Goal: Information Seeking & Learning: Stay updated

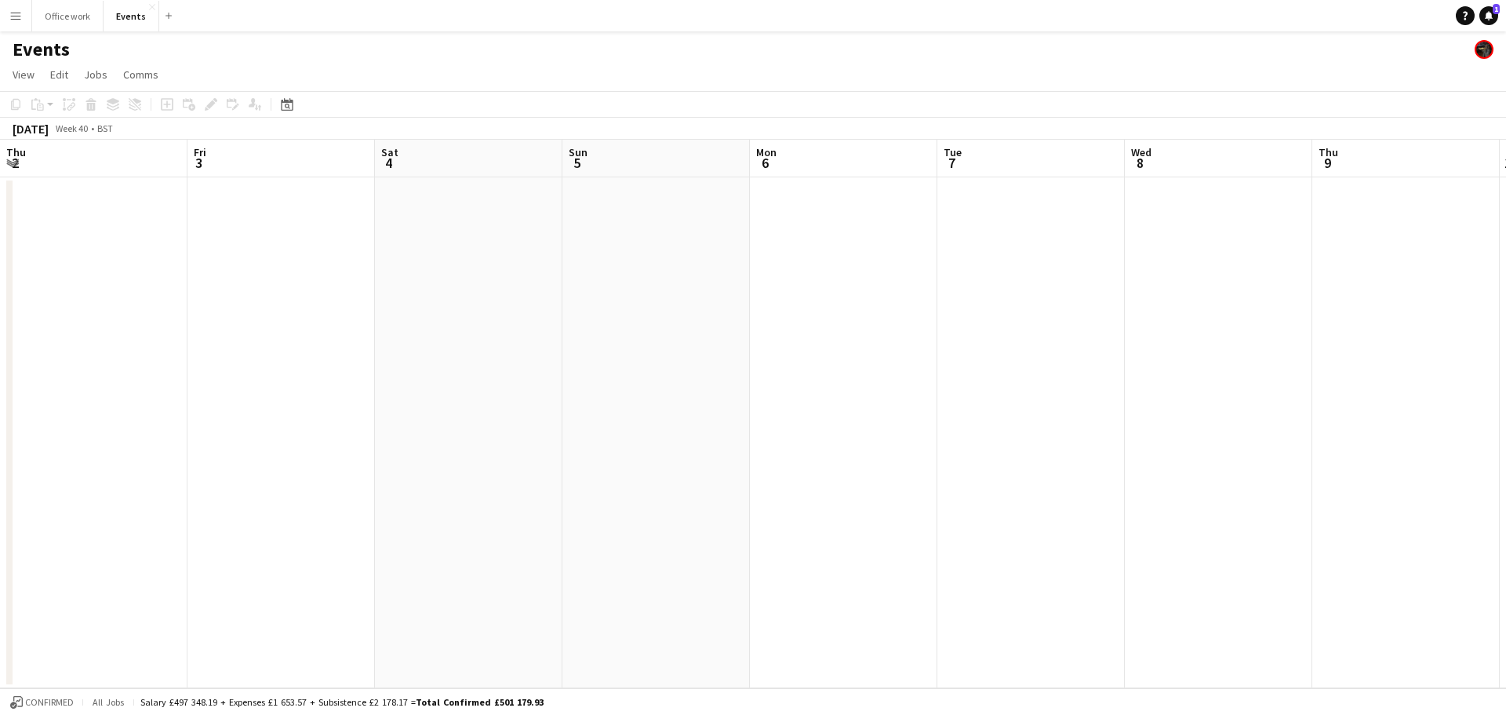
scroll to position [0, 740]
click at [1497, 16] on link "Notifications 1" at bounding box center [1488, 15] width 19 height 19
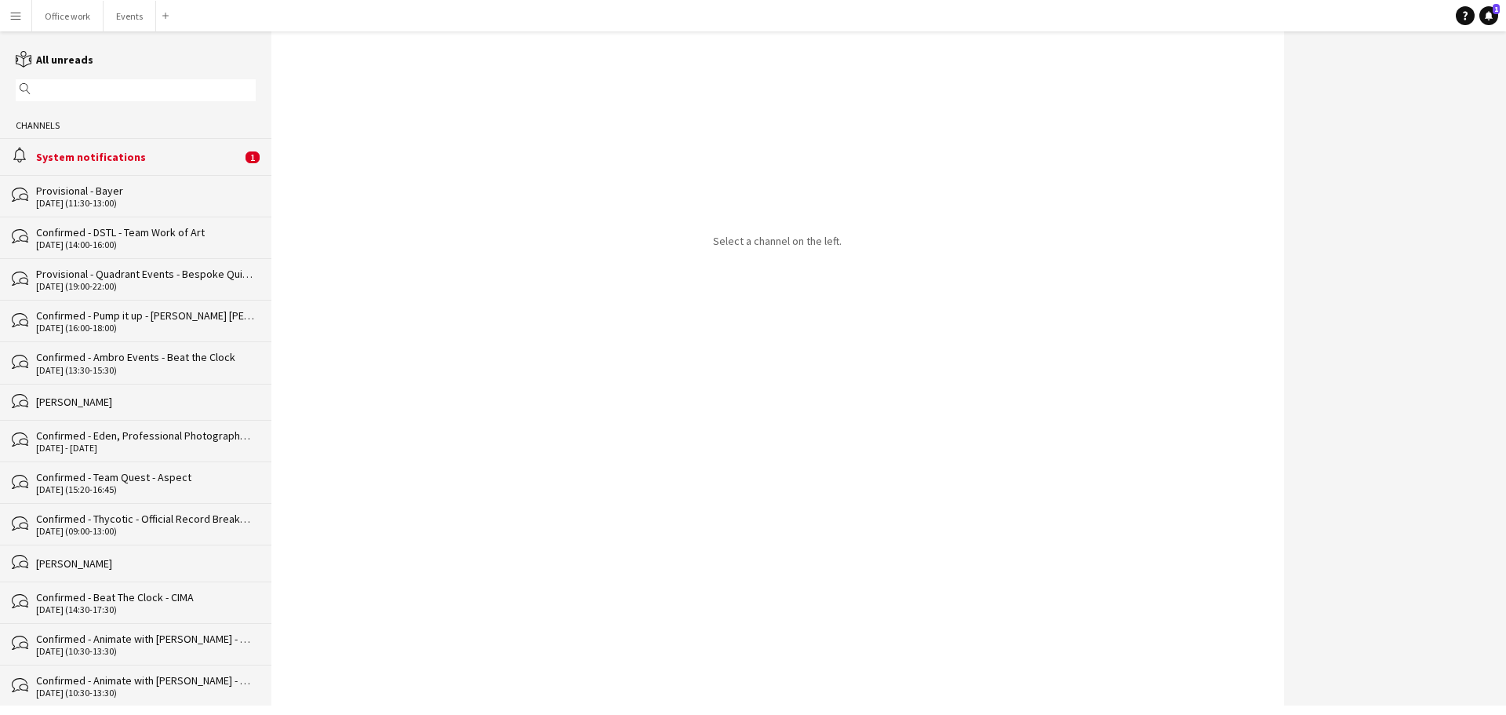
click at [90, 158] on div "System notifications" at bounding box center [139, 157] width 206 height 14
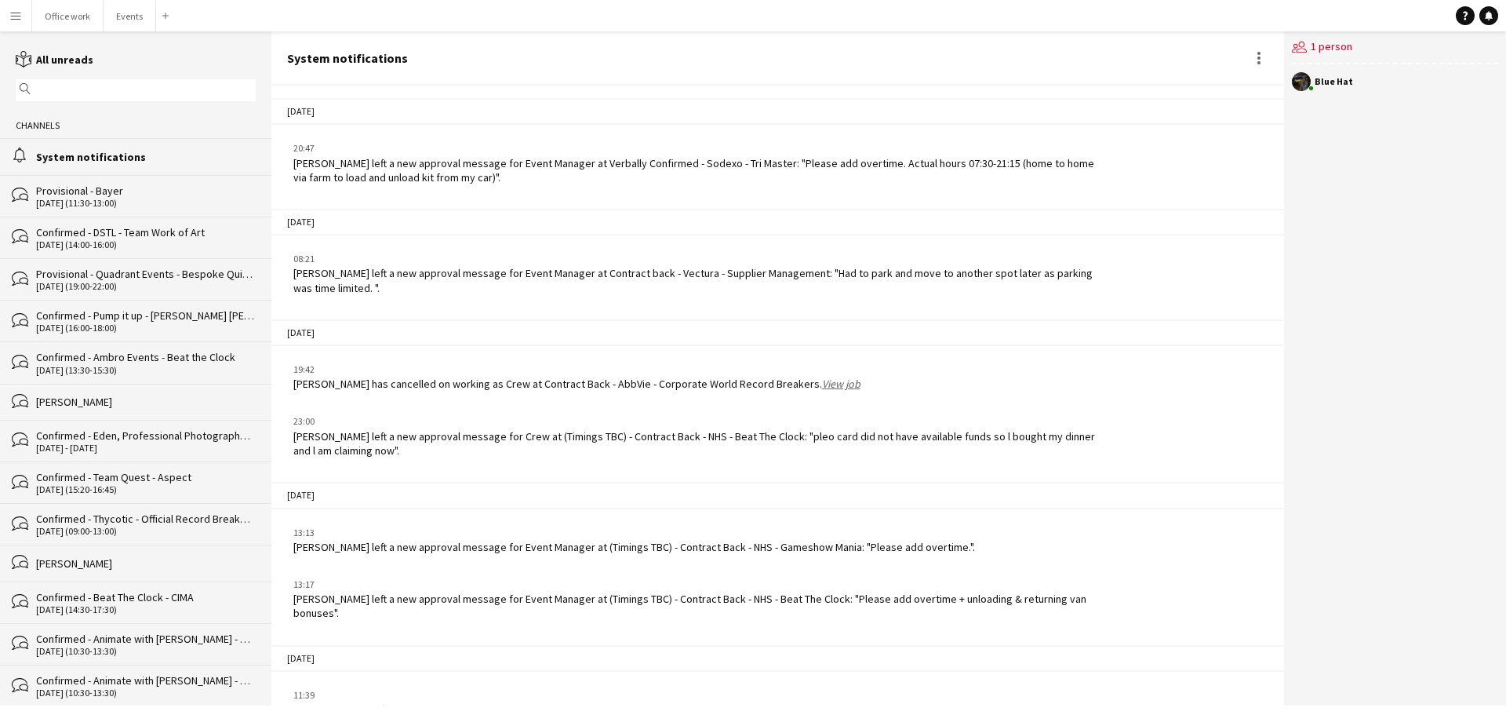
scroll to position [2369, 0]
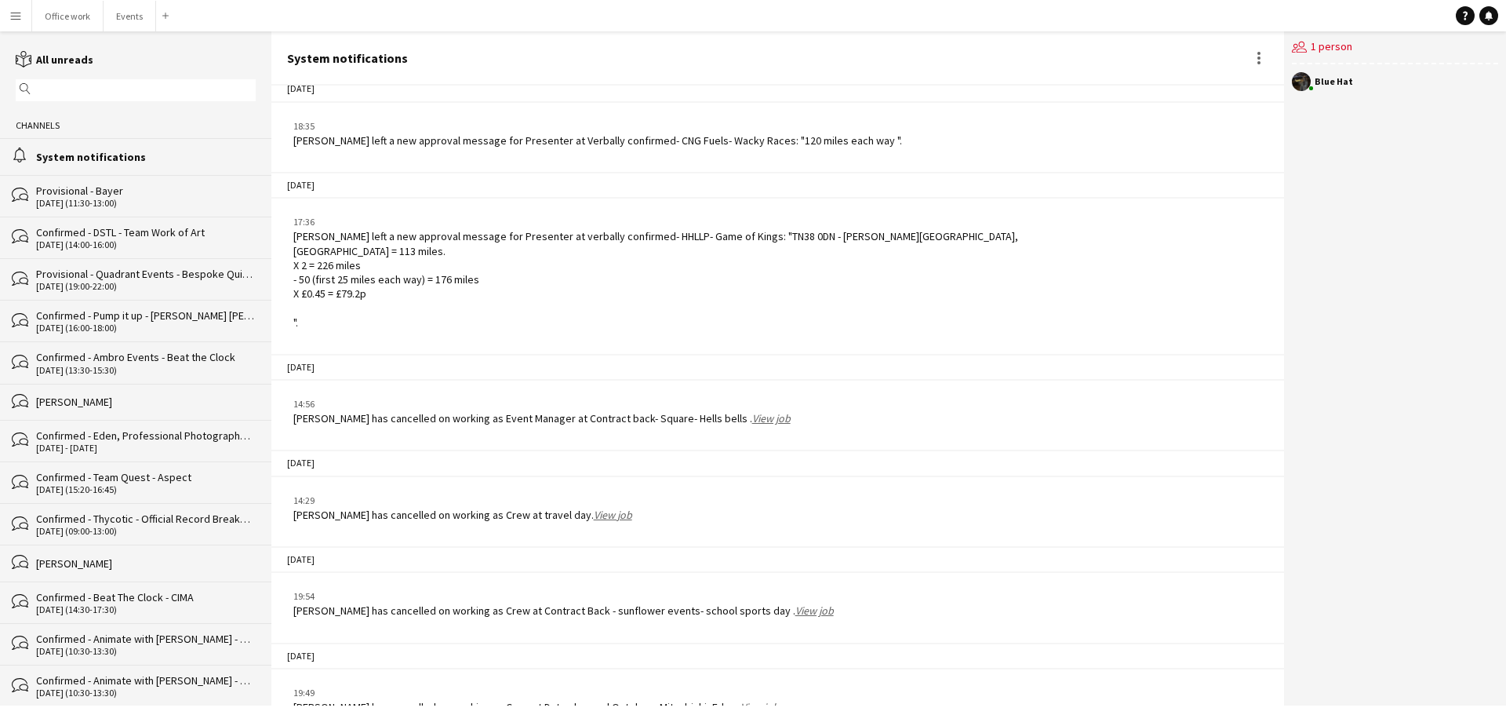
click at [20, 16] on app-icon "Menu" at bounding box center [15, 15] width 13 height 13
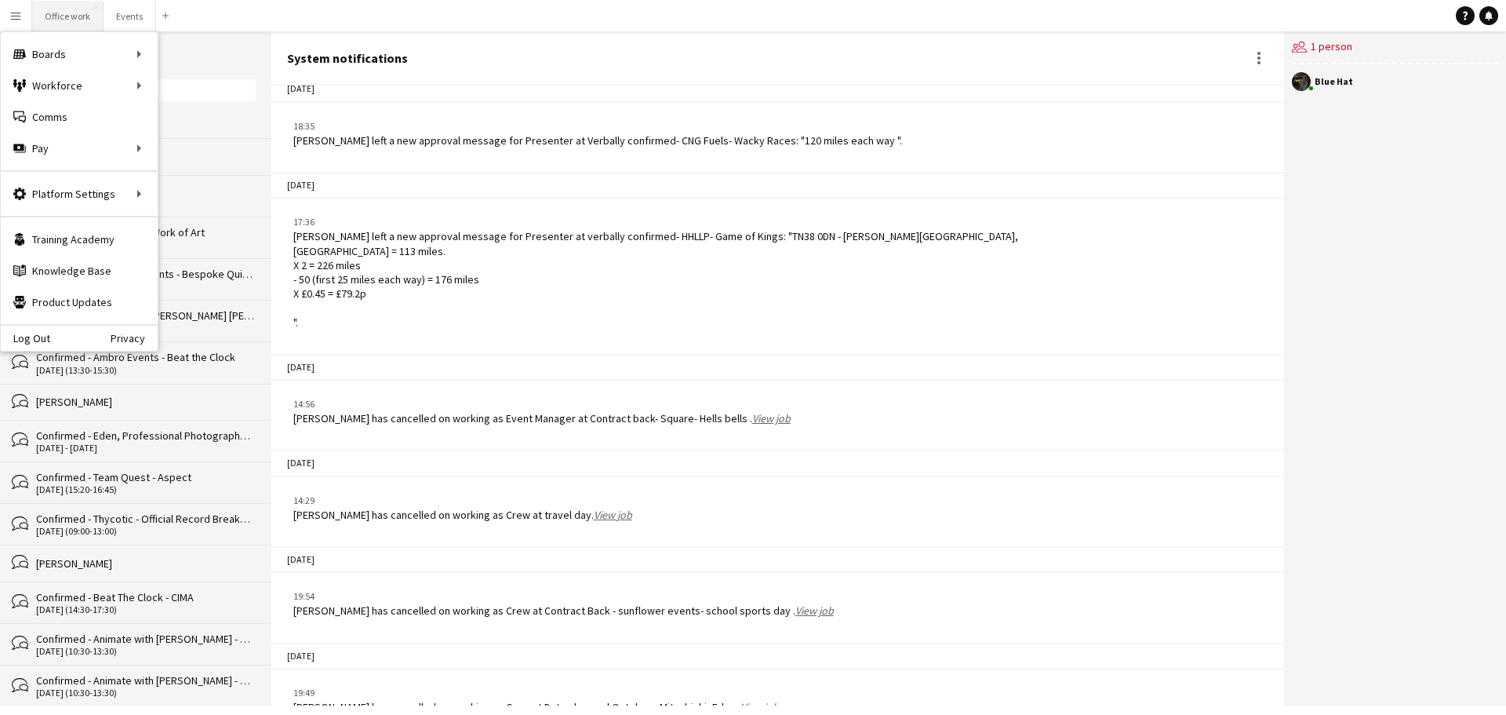
click at [55, 11] on button "Office work Close" at bounding box center [67, 16] width 71 height 31
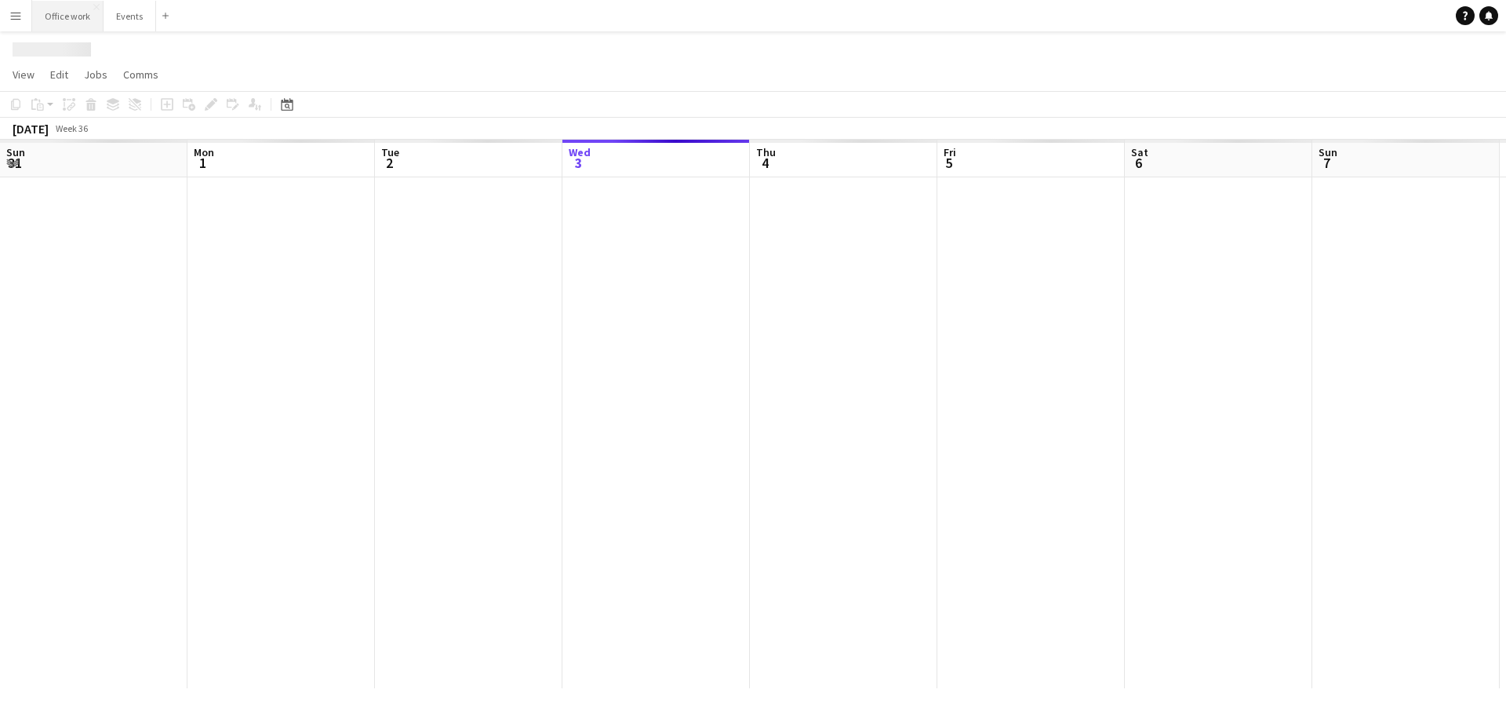
scroll to position [0, 375]
